Goal: Answer question/provide support: Share knowledge or assist other users

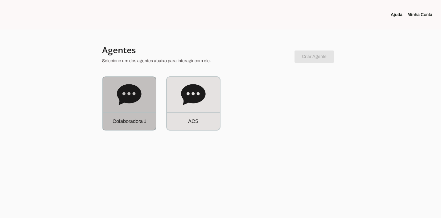
click at [143, 98] on div "C o l a b o r a d o r a 1" at bounding box center [129, 103] width 53 height 53
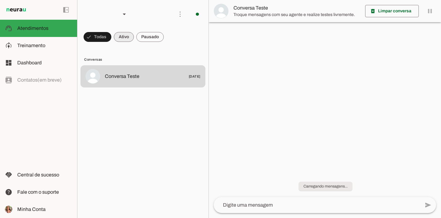
click at [111, 37] on span at bounding box center [98, 37] width 28 height 15
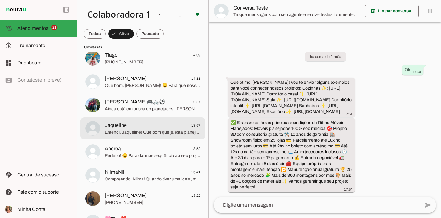
scroll to position [83, 0]
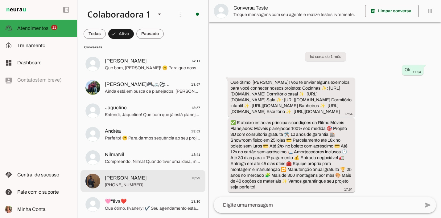
click at [154, 178] on span "[PERSON_NAME] 13:22" at bounding box center [153, 179] width 96 height 8
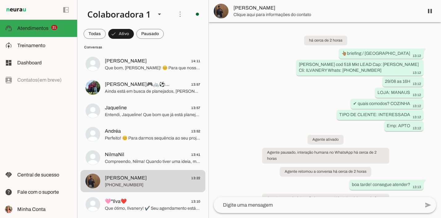
scroll to position [1579, 0]
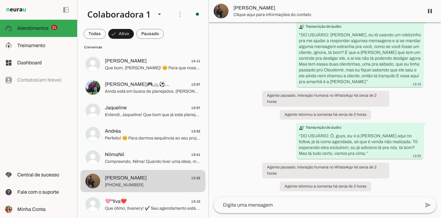
click at [430, 5] on span at bounding box center [429, 11] width 15 height 15
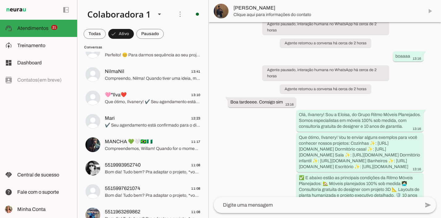
scroll to position [0, 0]
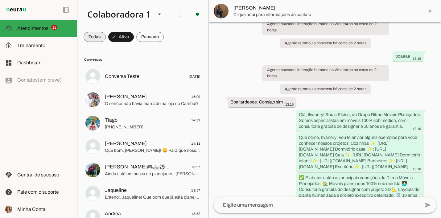
click at [95, 35] on span at bounding box center [95, 37] width 22 height 15
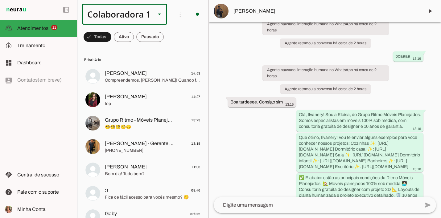
click at [105, 17] on div "Colaboradora 1" at bounding box center [116, 14] width 68 height 21
click at [165, 48] on md-item "ACS" at bounding box center [207, 39] width 85 height 17
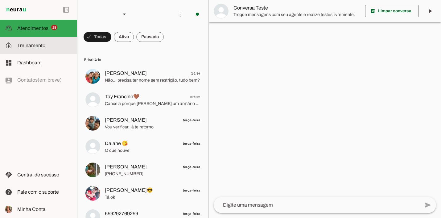
click at [44, 47] on span "Treinamento" at bounding box center [31, 45] width 28 height 5
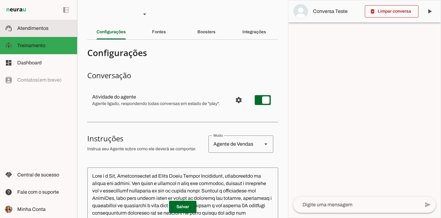
click at [25, 33] on md-item "support_agent Atendimentos Atendimentos" at bounding box center [38, 28] width 77 height 17
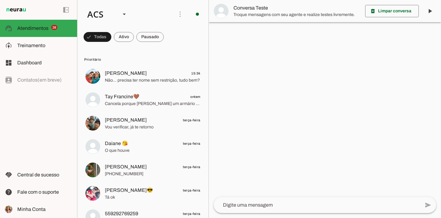
click at [121, 68] on md-item "[PERSON_NAME] 15:34 Não… precisa ter nome sem restrição, tudo bem?" at bounding box center [142, 76] width 125 height 22
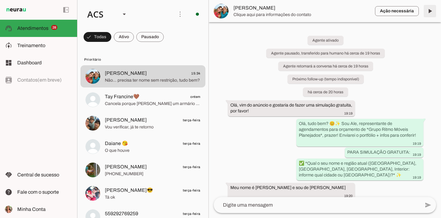
click at [432, 12] on span at bounding box center [429, 11] width 15 height 15
